Goal: Use online tool/utility: Utilize a website feature to perform a specific function

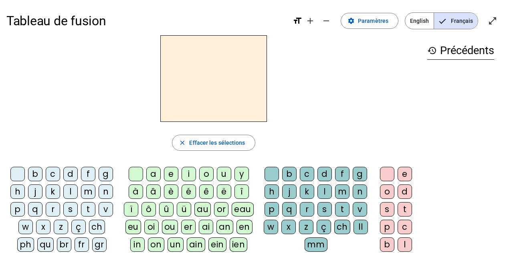
click at [88, 196] on div "m" at bounding box center [88, 191] width 14 height 14
click at [152, 174] on div "a" at bounding box center [153, 174] width 14 height 14
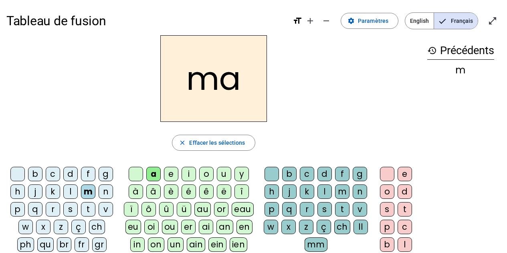
click at [323, 191] on div "l" at bounding box center [324, 191] width 14 height 14
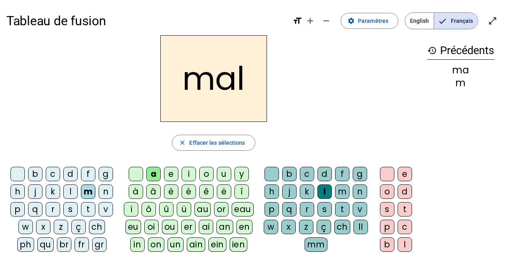
click at [188, 170] on div "i" at bounding box center [188, 174] width 14 height 14
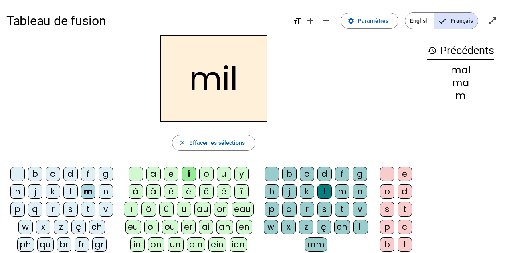
click at [65, 206] on div "s" at bounding box center [70, 209] width 14 height 14
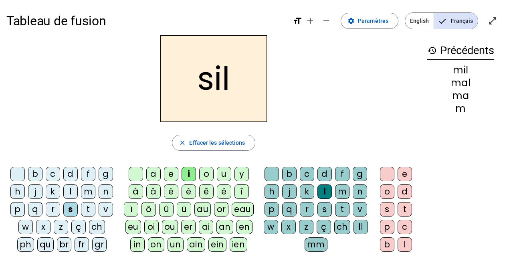
click at [275, 175] on div at bounding box center [271, 174] width 14 height 14
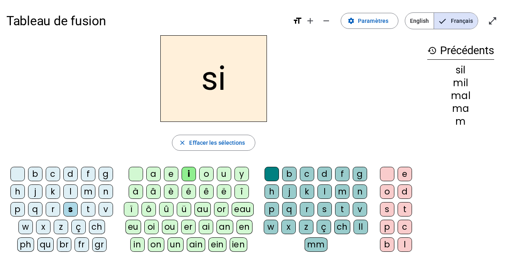
click at [157, 173] on div "a" at bounding box center [153, 174] width 14 height 14
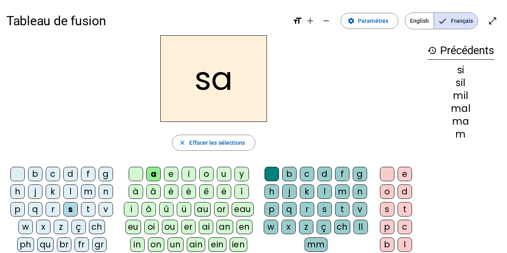
click at [226, 175] on div "u" at bounding box center [224, 174] width 14 height 14
click at [72, 174] on div "d" at bounding box center [70, 174] width 14 height 14
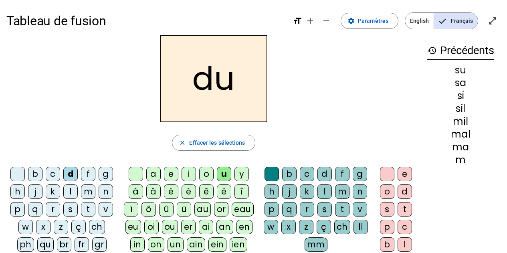
click at [68, 214] on div "s" at bounding box center [70, 209] width 14 height 14
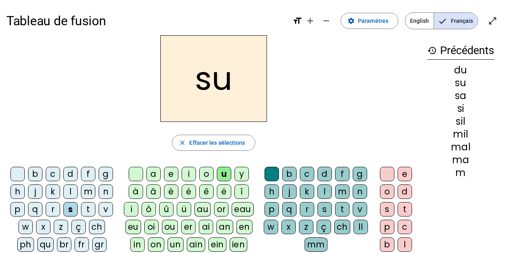
click at [307, 209] on div "r" at bounding box center [307, 209] width 14 height 14
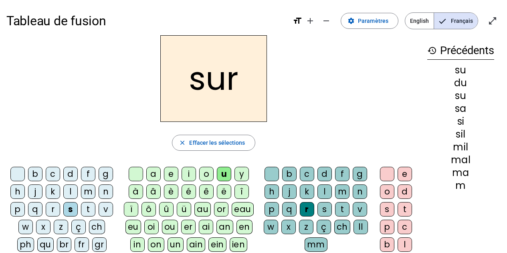
click at [270, 171] on div at bounding box center [271, 174] width 14 height 14
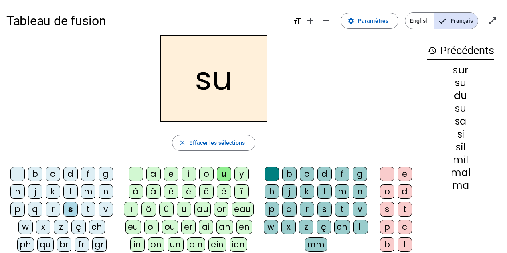
click at [71, 192] on div "l" at bounding box center [70, 191] width 14 height 14
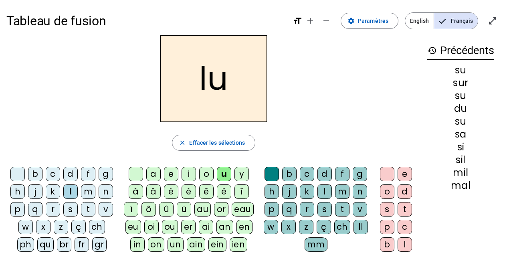
click at [69, 173] on div "d" at bounding box center [70, 174] width 14 height 14
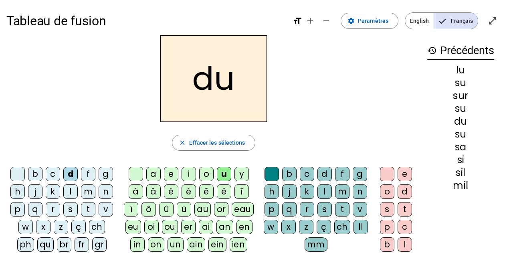
click at [109, 189] on div "n" at bounding box center [106, 191] width 14 height 14
click at [321, 192] on div "l" at bounding box center [324, 191] width 14 height 14
